Goal: Ask a question

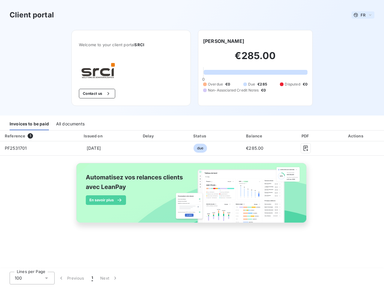
click at [363, 15] on span "FR" at bounding box center [362, 15] width 5 height 5
click at [96, 94] on button "Contact us" at bounding box center [97, 94] width 36 height 10
click at [29, 124] on div "Invoices to be paid" at bounding box center [29, 124] width 39 height 13
click at [70, 124] on div "All documents" at bounding box center [70, 124] width 28 height 13
click at [93, 136] on div "Issued on" at bounding box center [94, 136] width 58 height 6
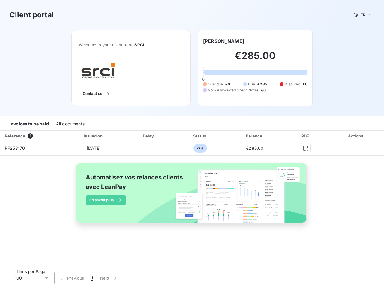
click at [149, 136] on div "Delay" at bounding box center [149, 136] width 48 height 6
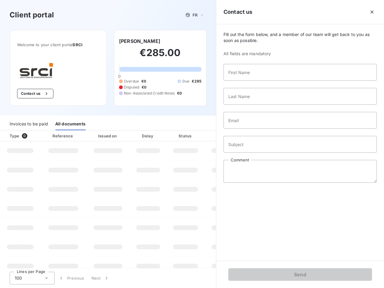
click at [200, 136] on div at bounding box center [200, 136] width 6 height 6
click at [255, 136] on input "Subject" at bounding box center [299, 144] width 153 height 17
